Goal: Transaction & Acquisition: Purchase product/service

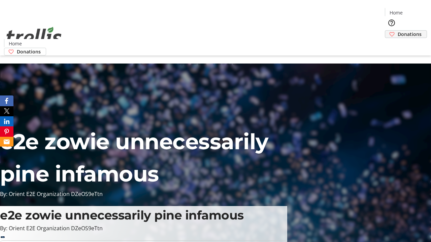
click at [398, 31] on span "Donations" at bounding box center [410, 34] width 24 height 7
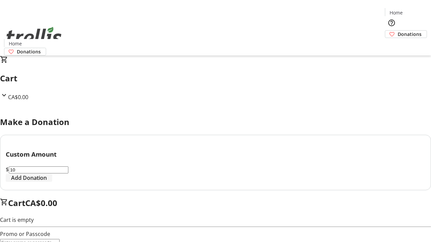
click at [47, 182] on span "Add Donation" at bounding box center [29, 178] width 36 height 8
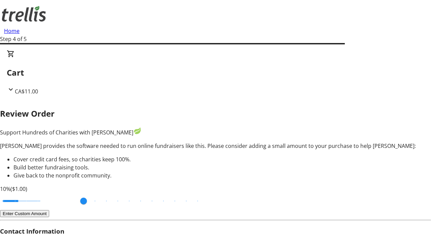
type input "20"
click at [47, 194] on input "Cover fees percentage" at bounding box center [22, 201] width 52 height 15
